Goal: Task Accomplishment & Management: Manage account settings

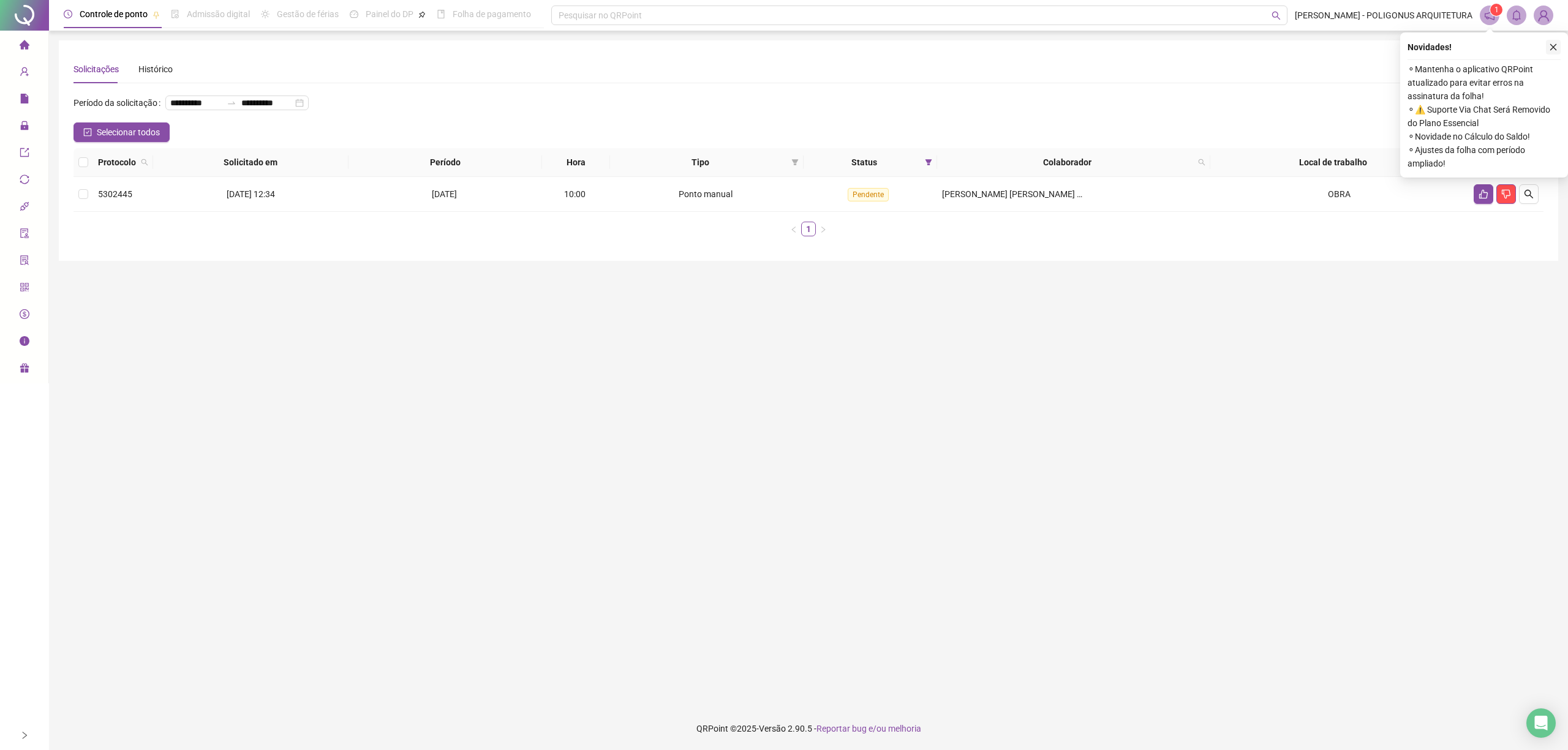
click at [1553, 41] on button "button" at bounding box center [1553, 47] width 15 height 15
click at [1476, 191] on button "button" at bounding box center [1483, 194] width 20 height 20
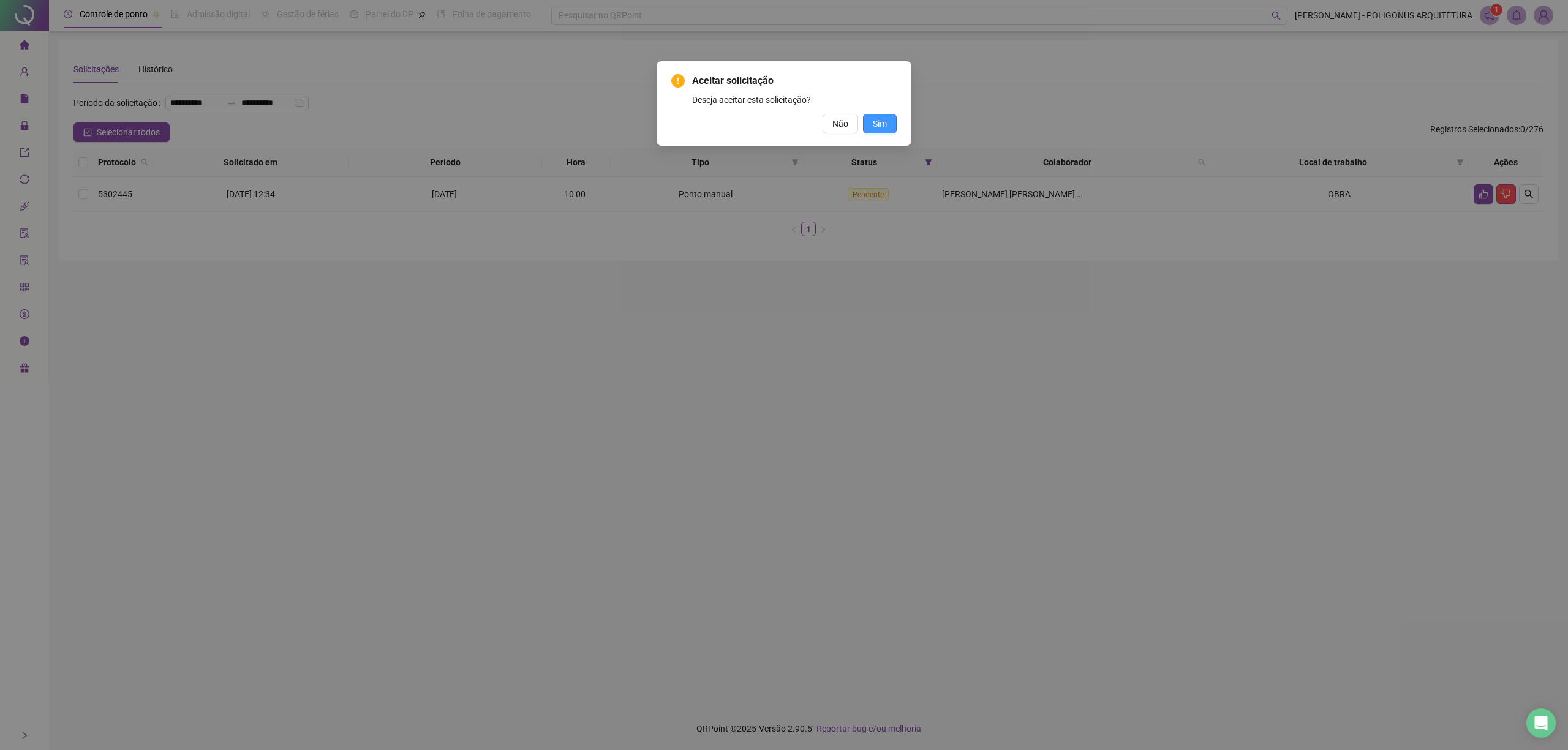
click at [887, 125] on button "Sim" at bounding box center [880, 123] width 34 height 20
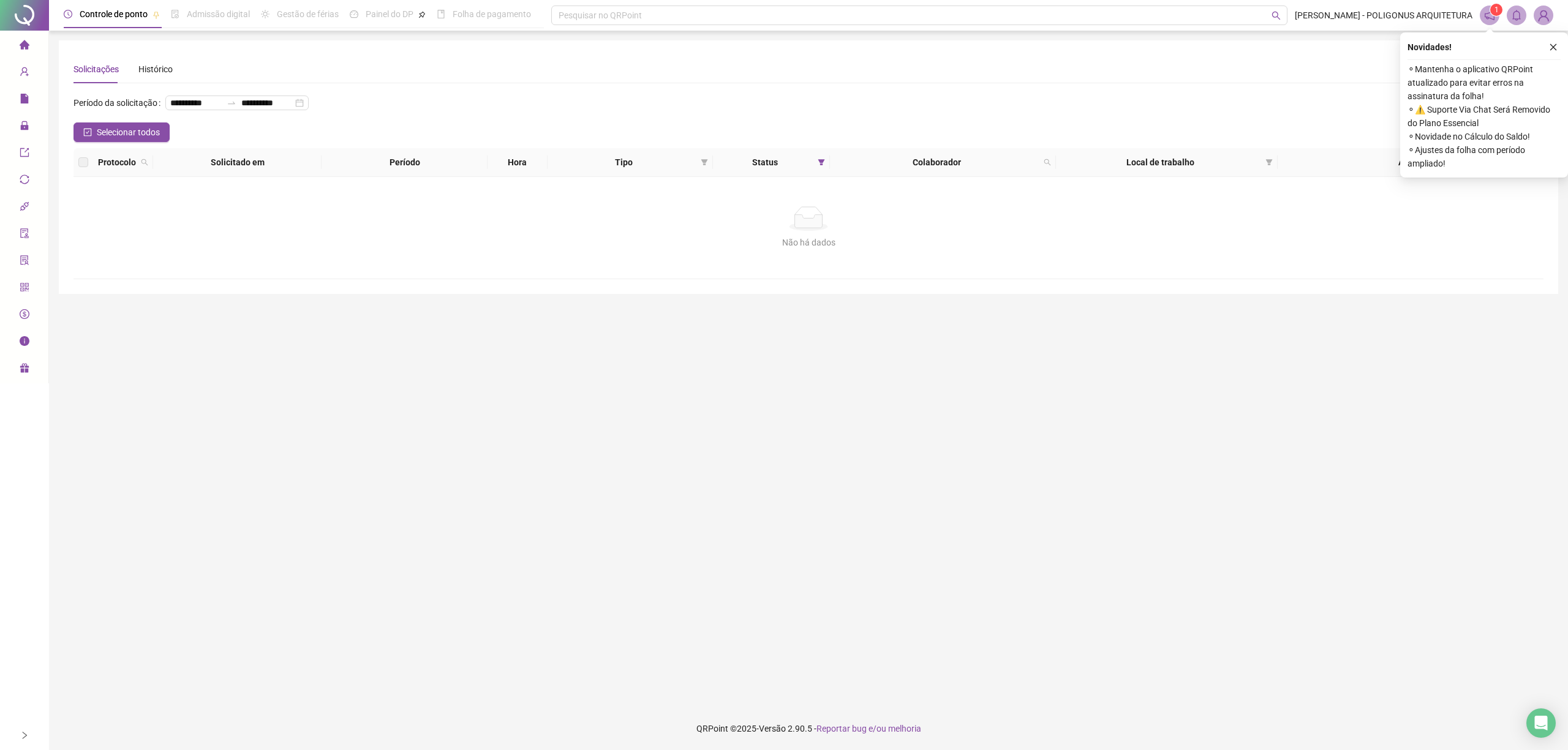
click at [1552, 44] on icon "close" at bounding box center [1553, 47] width 9 height 9
click at [1552, 50] on icon "close" at bounding box center [1553, 47] width 9 height 9
